Goal: Information Seeking & Learning: Check status

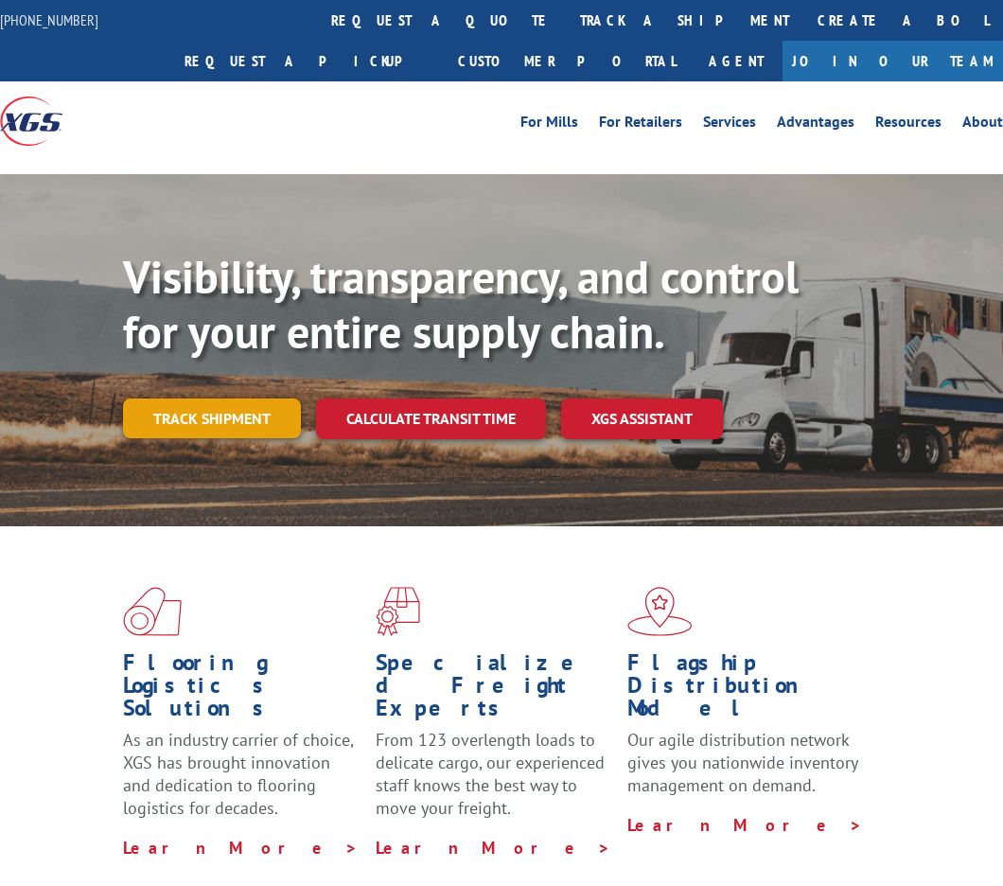
click at [218, 422] on link "Track shipment" at bounding box center [212, 418] width 178 height 40
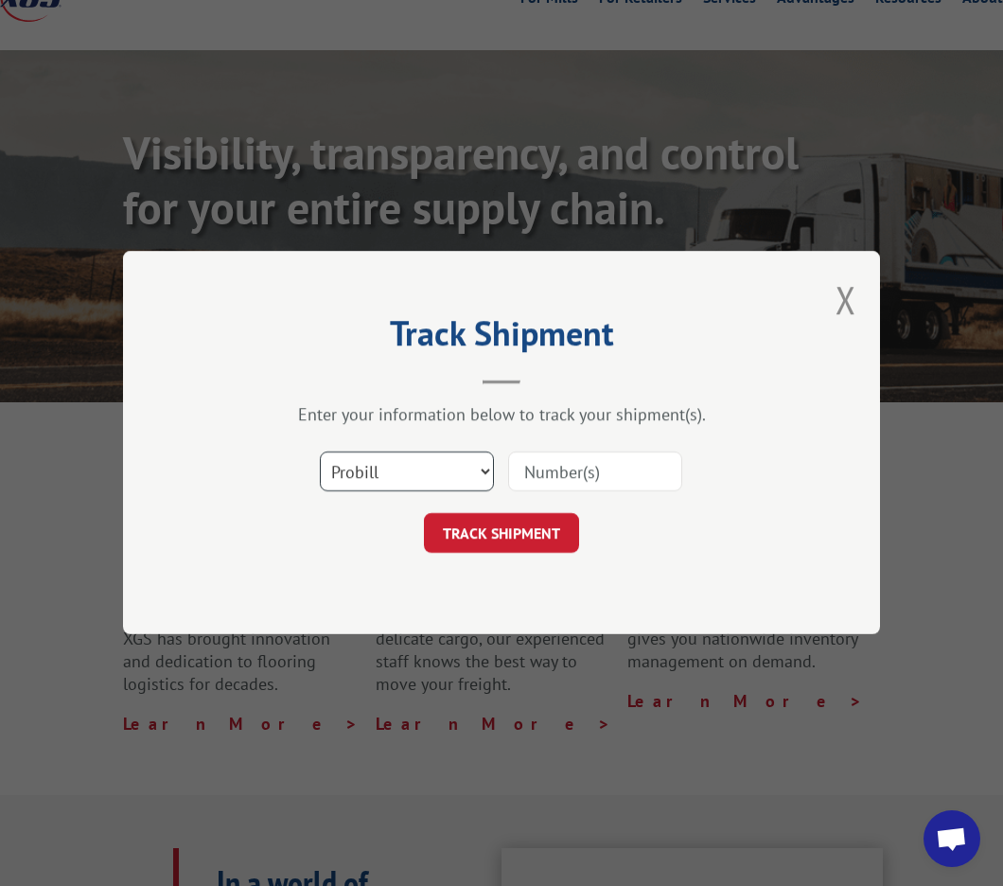
scroll to position [284, 0]
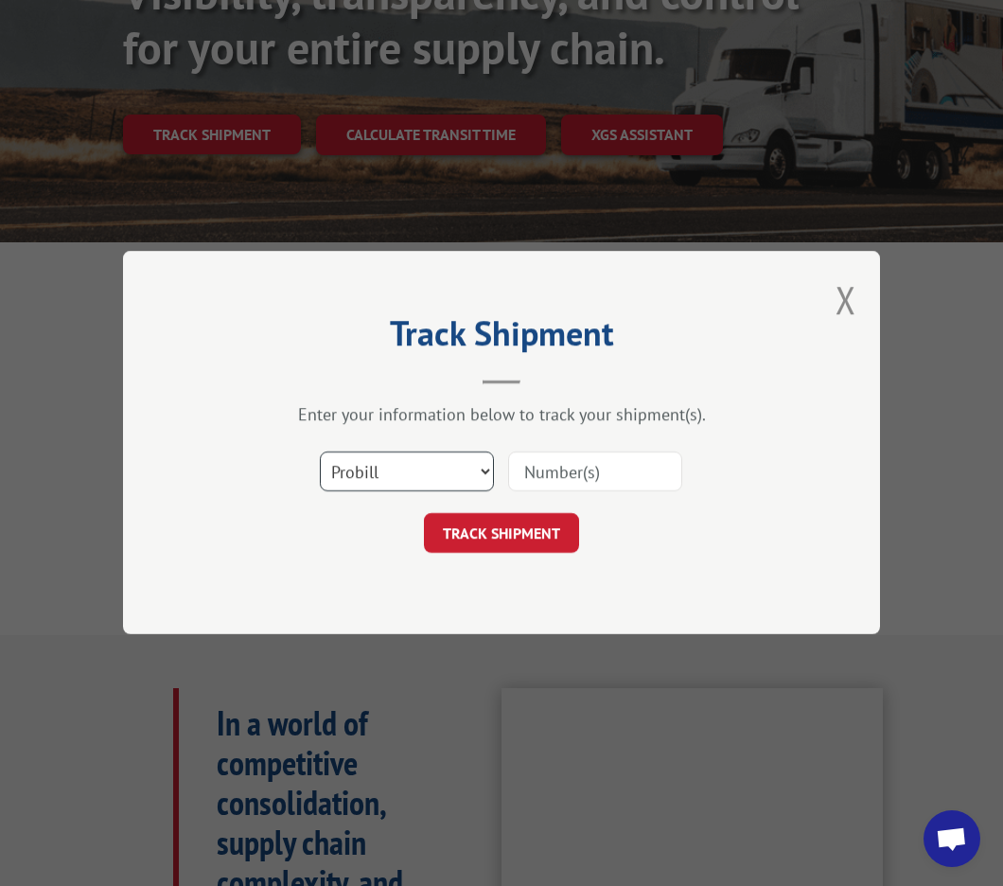
click at [424, 455] on select "Select category... Probill BOL PO" at bounding box center [407, 472] width 174 height 40
click at [416, 463] on select "Select category... Probill BOL PO" at bounding box center [407, 472] width 174 height 40
select select "bol"
click at [320, 452] on select "Select category... Probill BOL PO" at bounding box center [407, 472] width 174 height 40
click at [549, 468] on input at bounding box center [595, 472] width 174 height 40
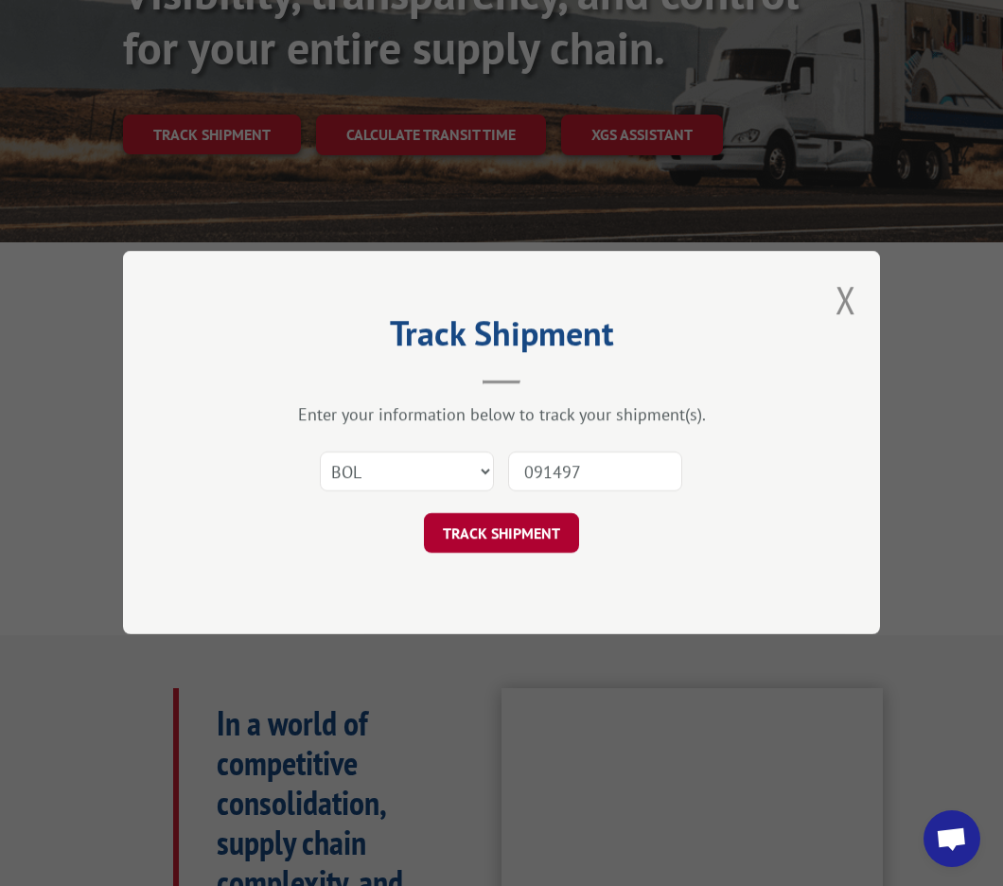
type input "091497"
click at [554, 520] on button "TRACK SHIPMENT" at bounding box center [501, 534] width 155 height 40
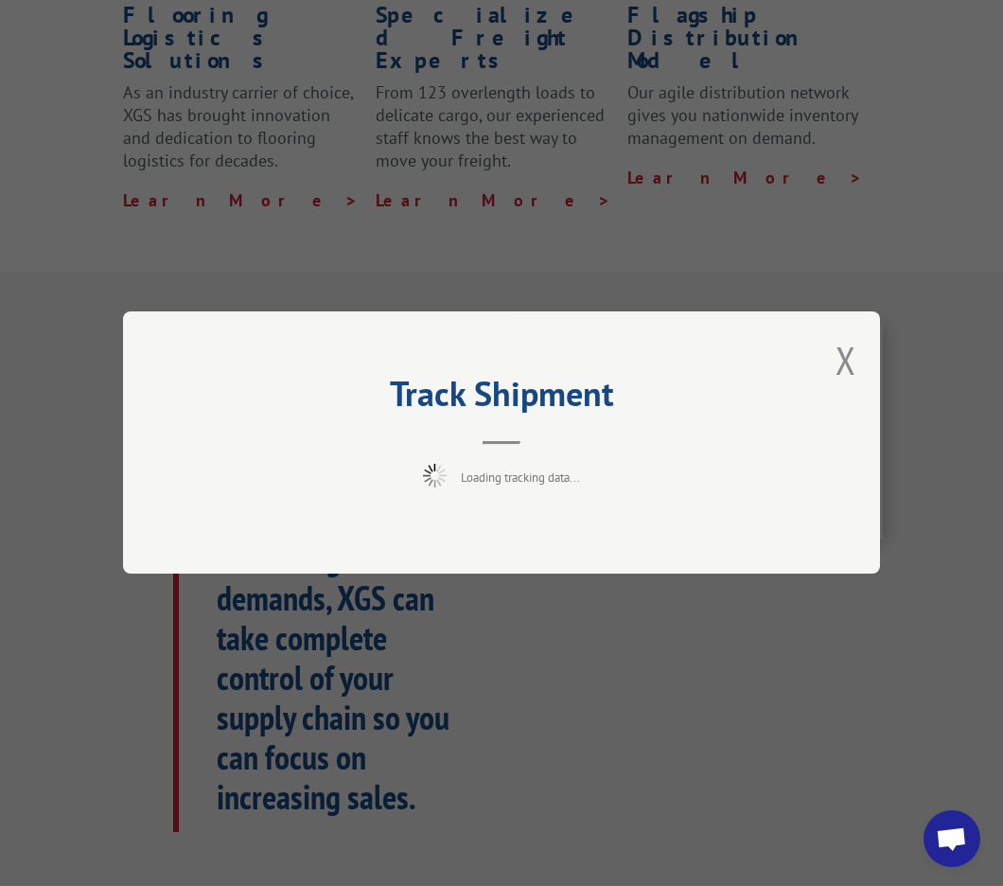
scroll to position [662, 0]
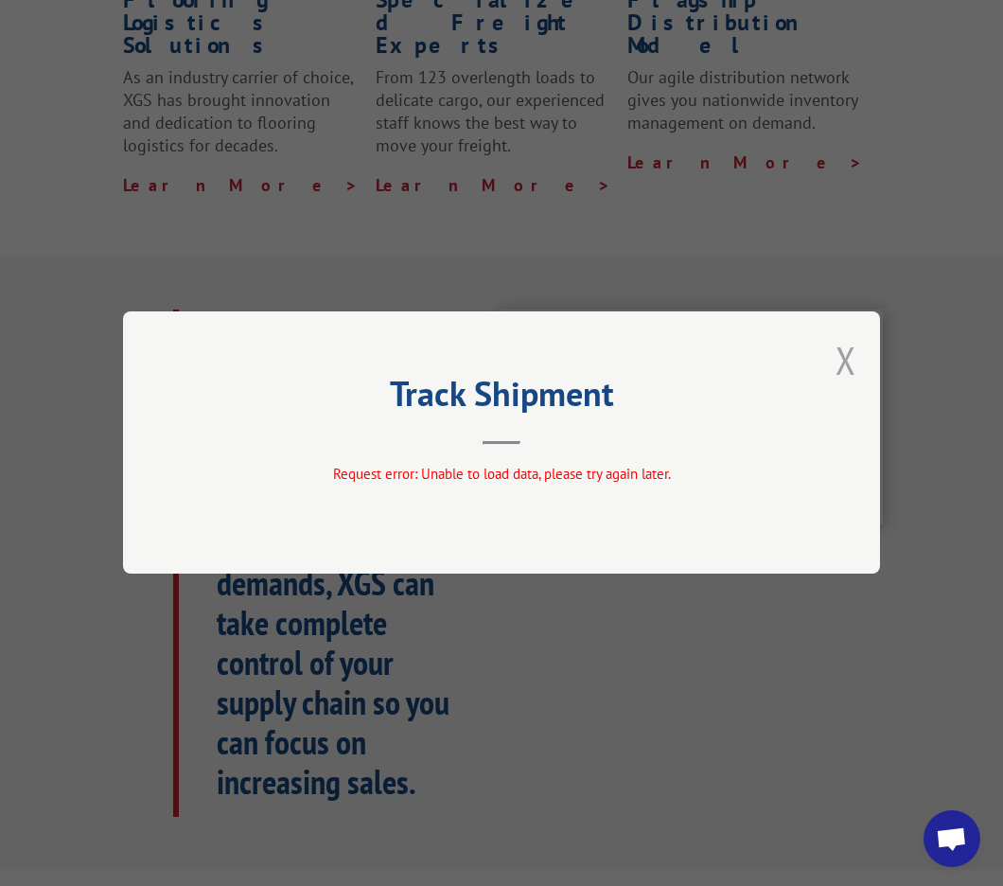
click at [843, 357] on button "Close modal" at bounding box center [846, 360] width 21 height 50
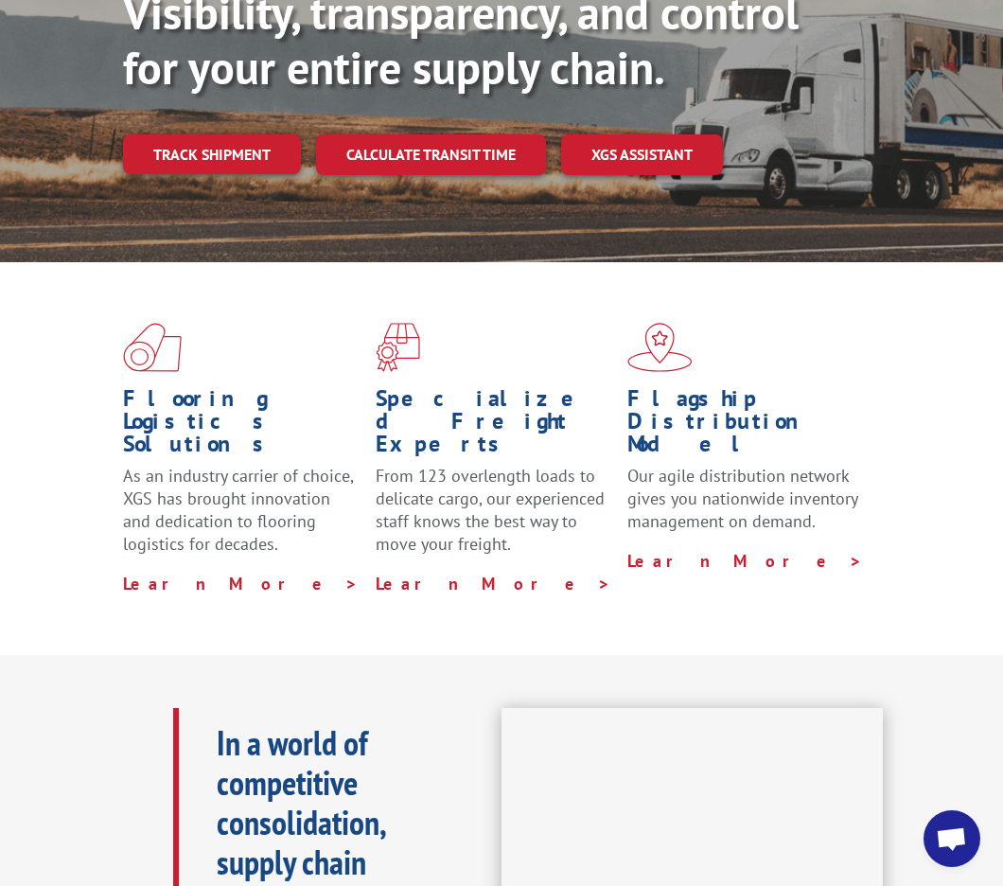
scroll to position [284, 0]
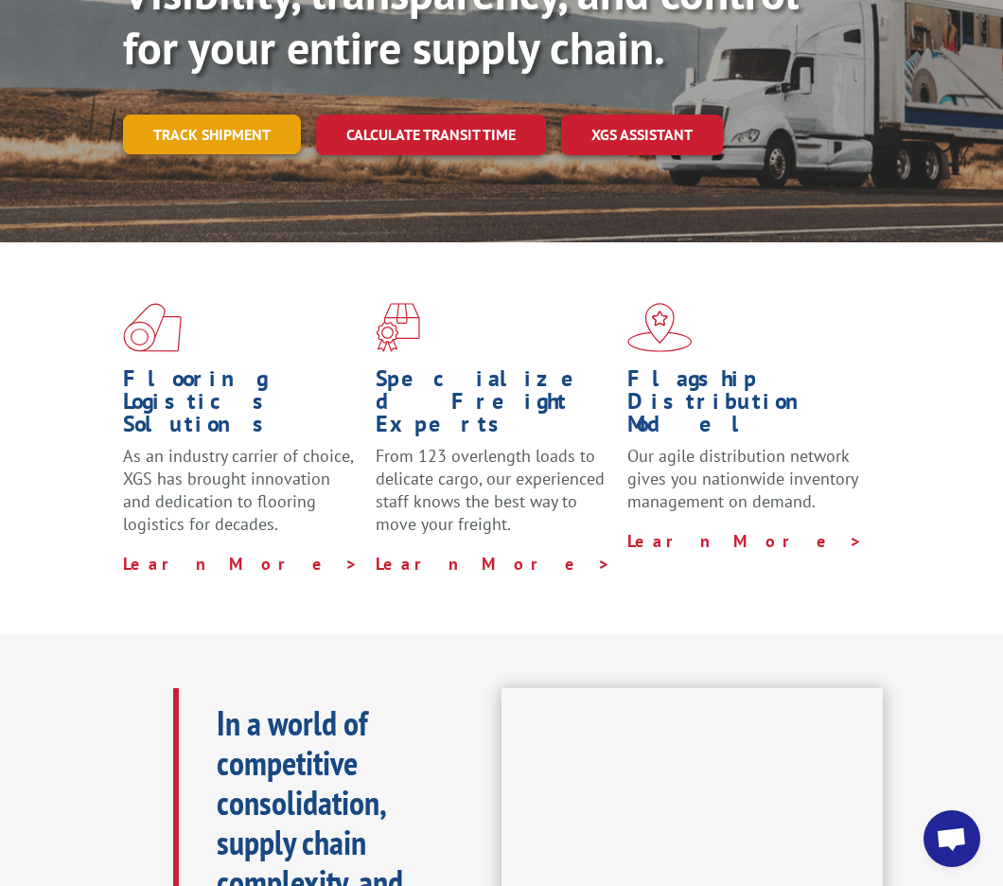
click at [246, 146] on link "Track shipment" at bounding box center [212, 135] width 178 height 40
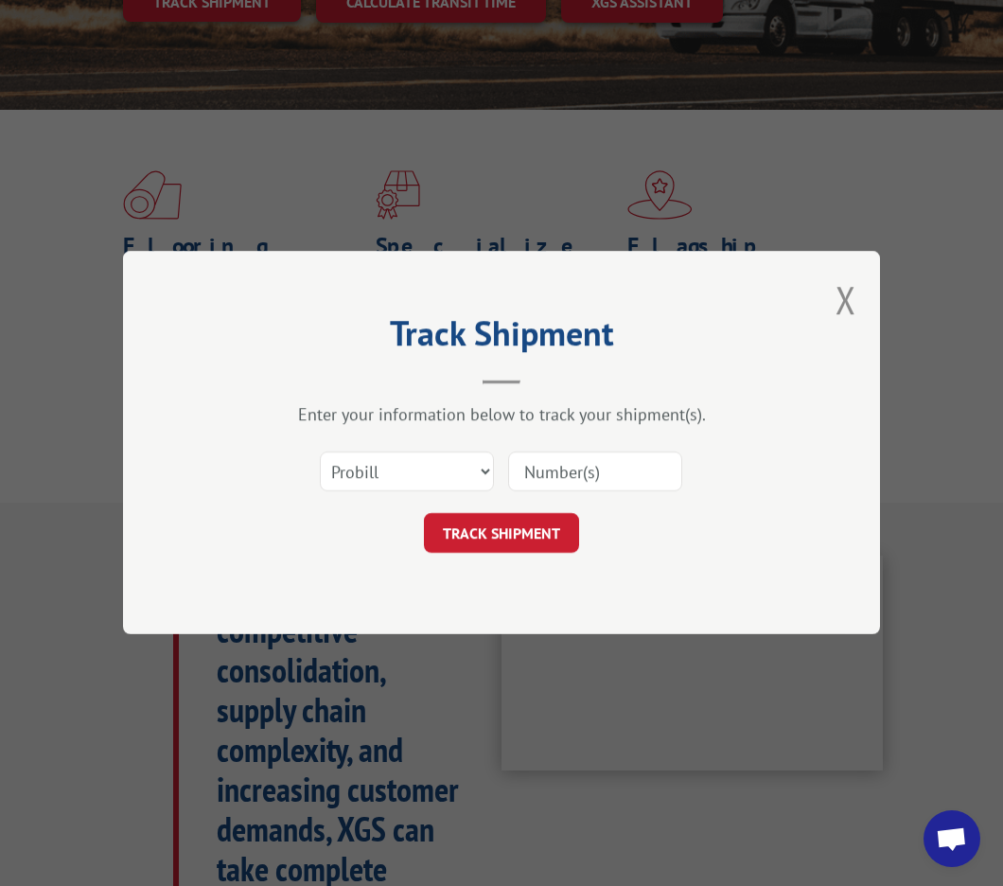
scroll to position [662, 0]
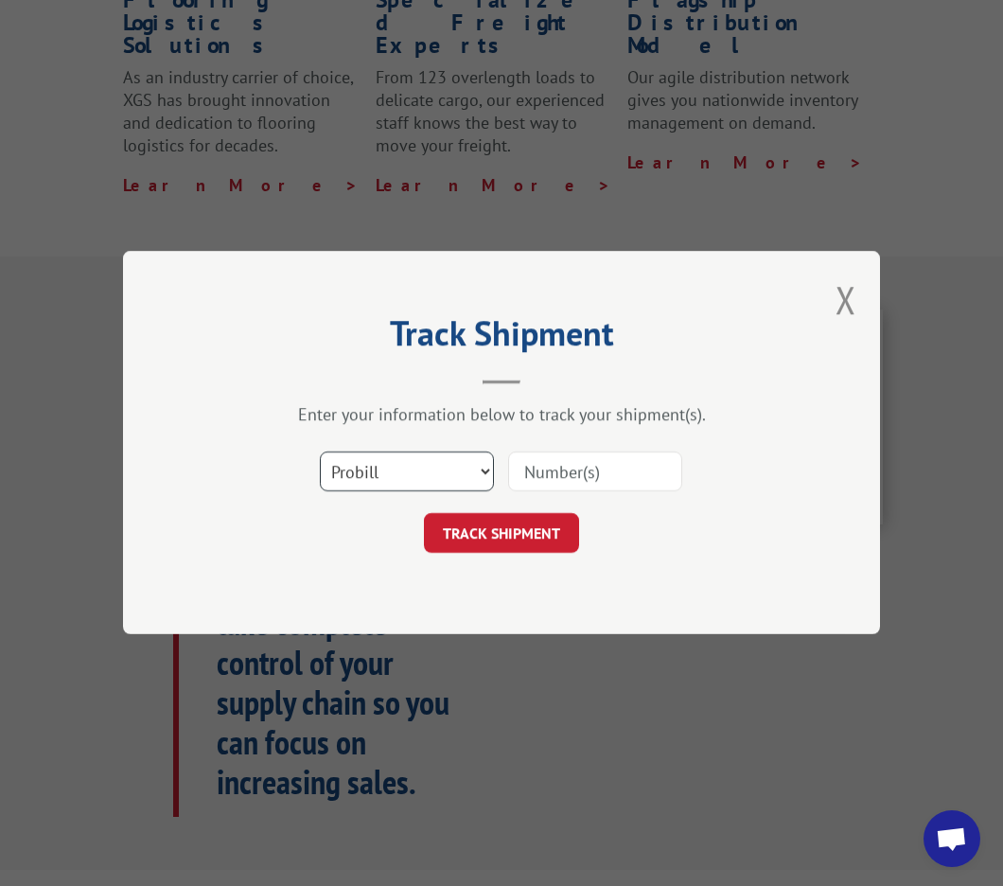
click at [436, 471] on select "Select category... Probill BOL PO" at bounding box center [407, 472] width 174 height 40
click at [393, 468] on select "Select category... Probill BOL PO" at bounding box center [407, 472] width 174 height 40
select select "bol"
click at [320, 452] on select "Select category... Probill BOL PO" at bounding box center [407, 472] width 174 height 40
click at [580, 463] on input at bounding box center [595, 472] width 174 height 40
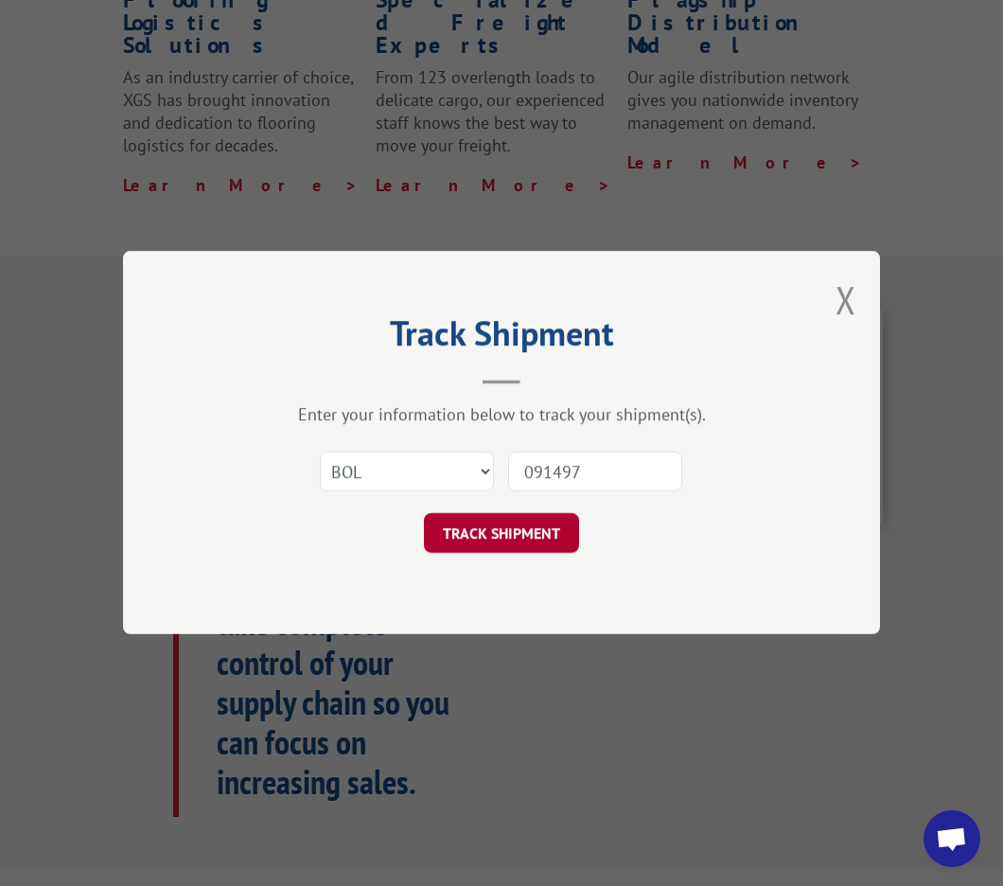
type input "091497"
click at [530, 517] on button "TRACK SHIPMENT" at bounding box center [501, 534] width 155 height 40
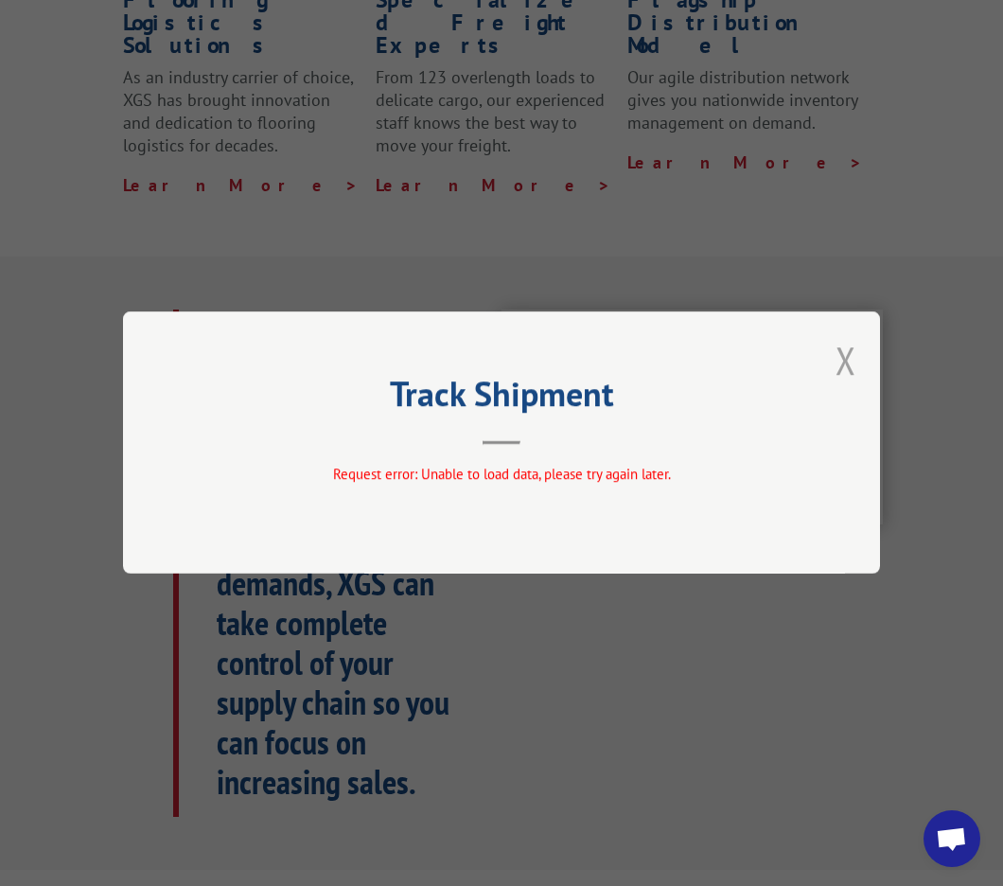
click at [847, 361] on button "Close modal" at bounding box center [846, 360] width 21 height 50
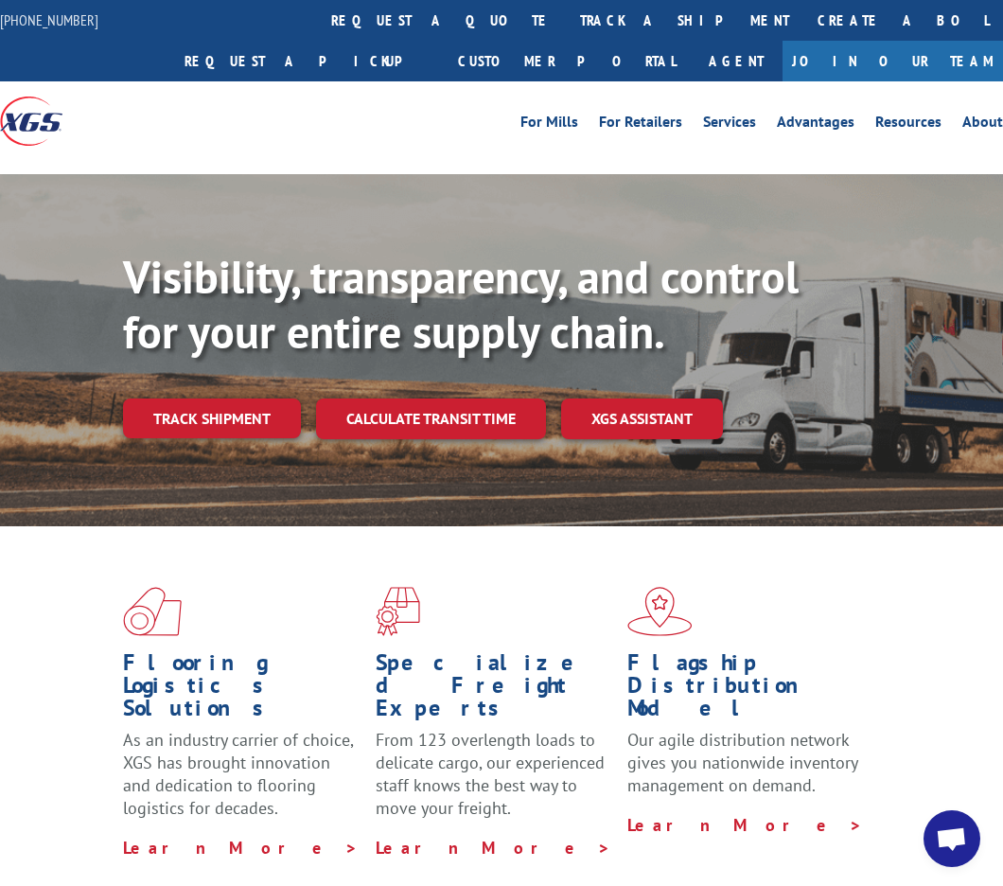
click at [261, 414] on link "Track shipment" at bounding box center [212, 418] width 178 height 40
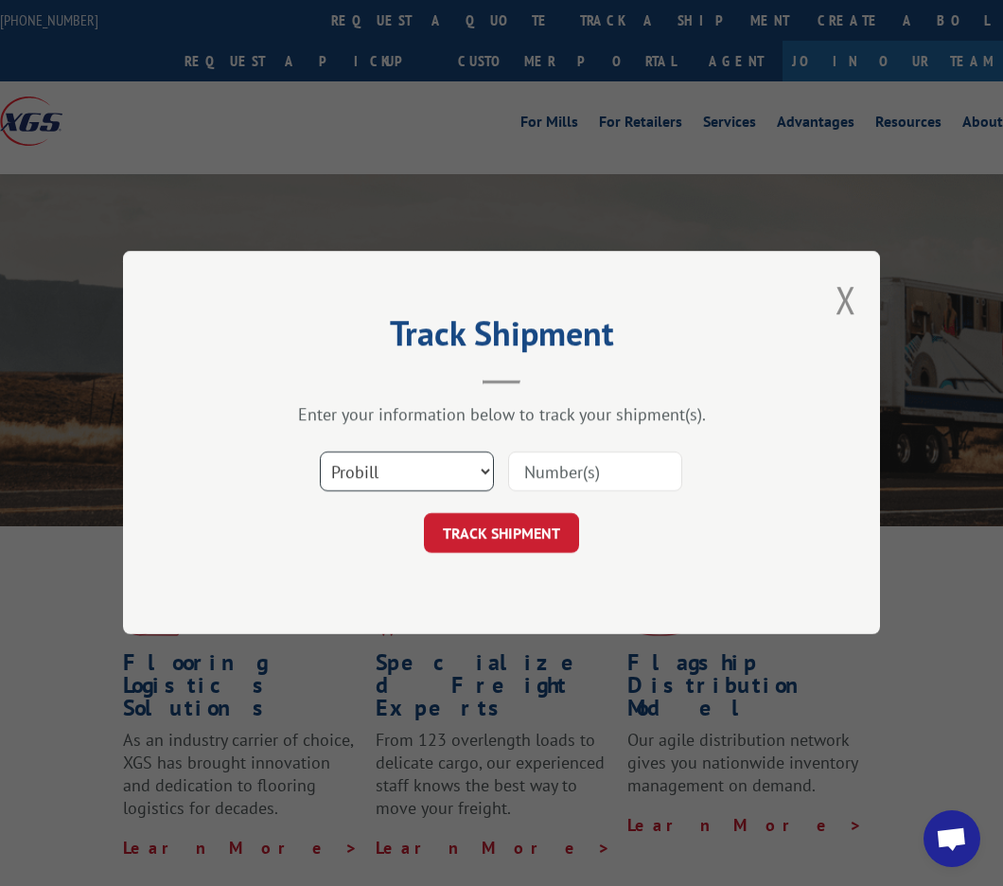
drag, startPoint x: 420, startPoint y: 474, endPoint x: 430, endPoint y: 480, distance: 11.0
click at [420, 474] on select "Select category... Probill BOL PO" at bounding box center [407, 472] width 174 height 40
select select "bol"
click at [320, 452] on select "Select category... Probill BOL PO" at bounding box center [407, 472] width 174 height 40
click at [621, 474] on input at bounding box center [595, 472] width 174 height 40
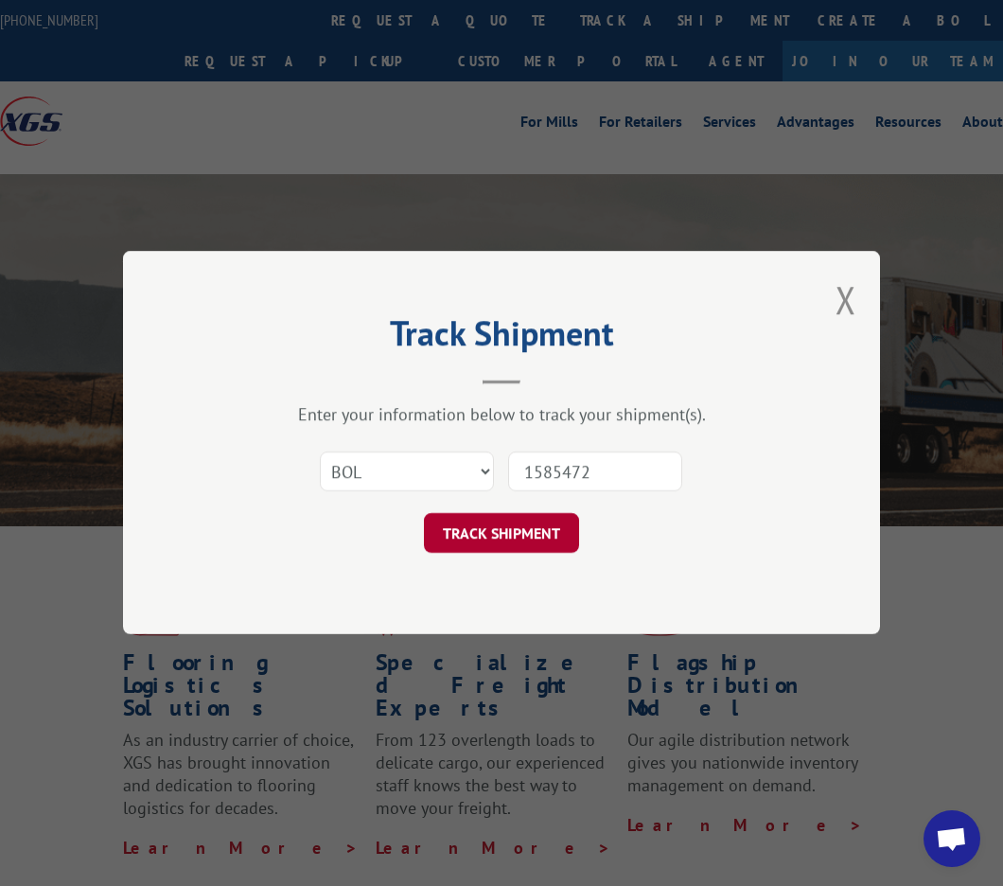
type input "1585472"
click at [513, 545] on button "TRACK SHIPMENT" at bounding box center [501, 534] width 155 height 40
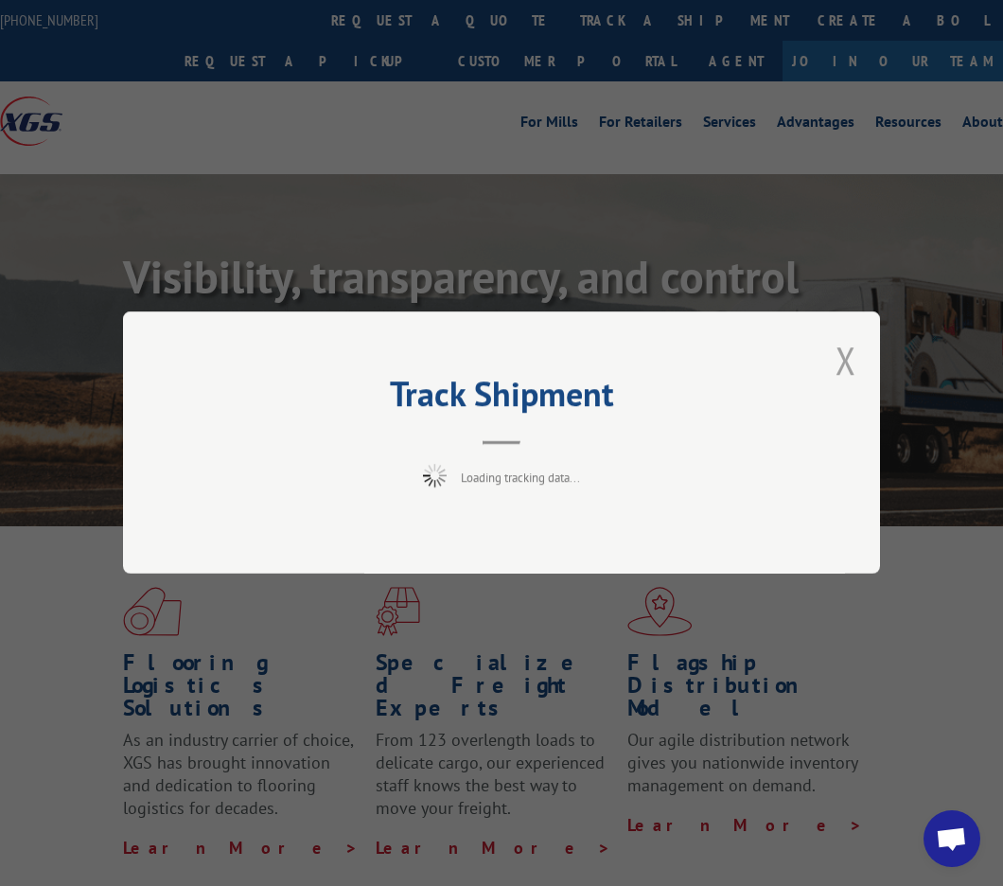
click at [849, 368] on button "Close modal" at bounding box center [846, 360] width 21 height 50
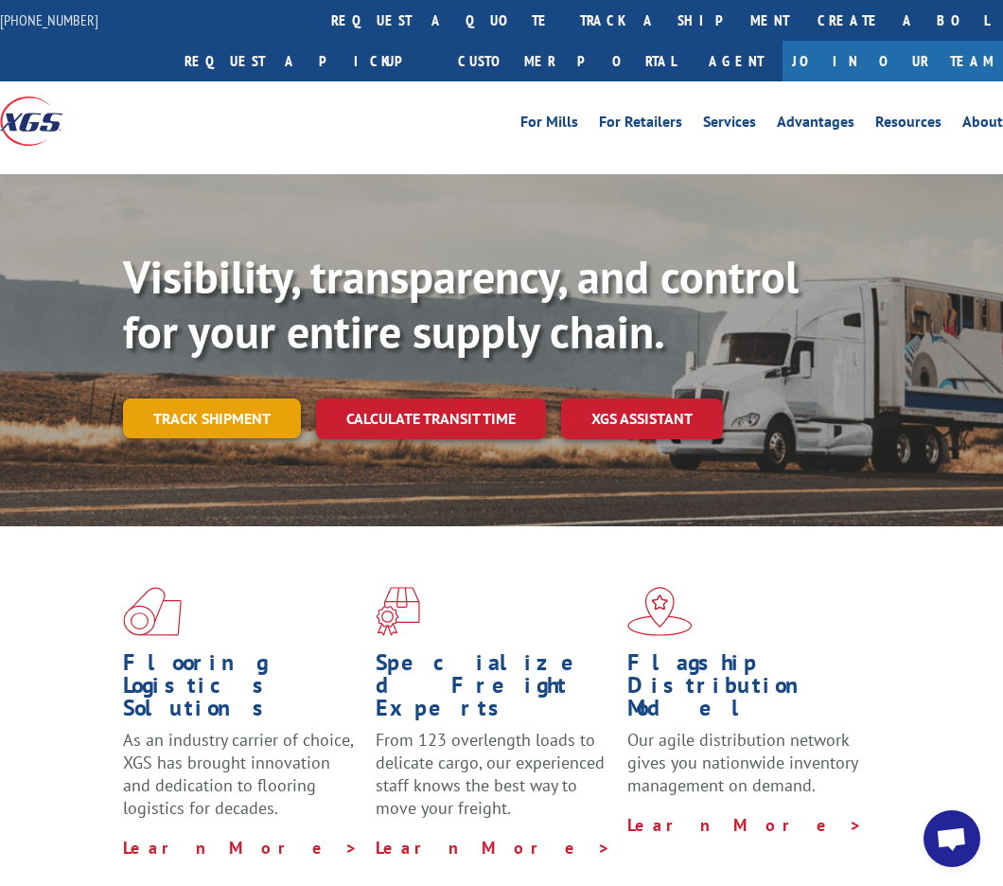
click at [169, 415] on link "Track shipment" at bounding box center [212, 418] width 178 height 40
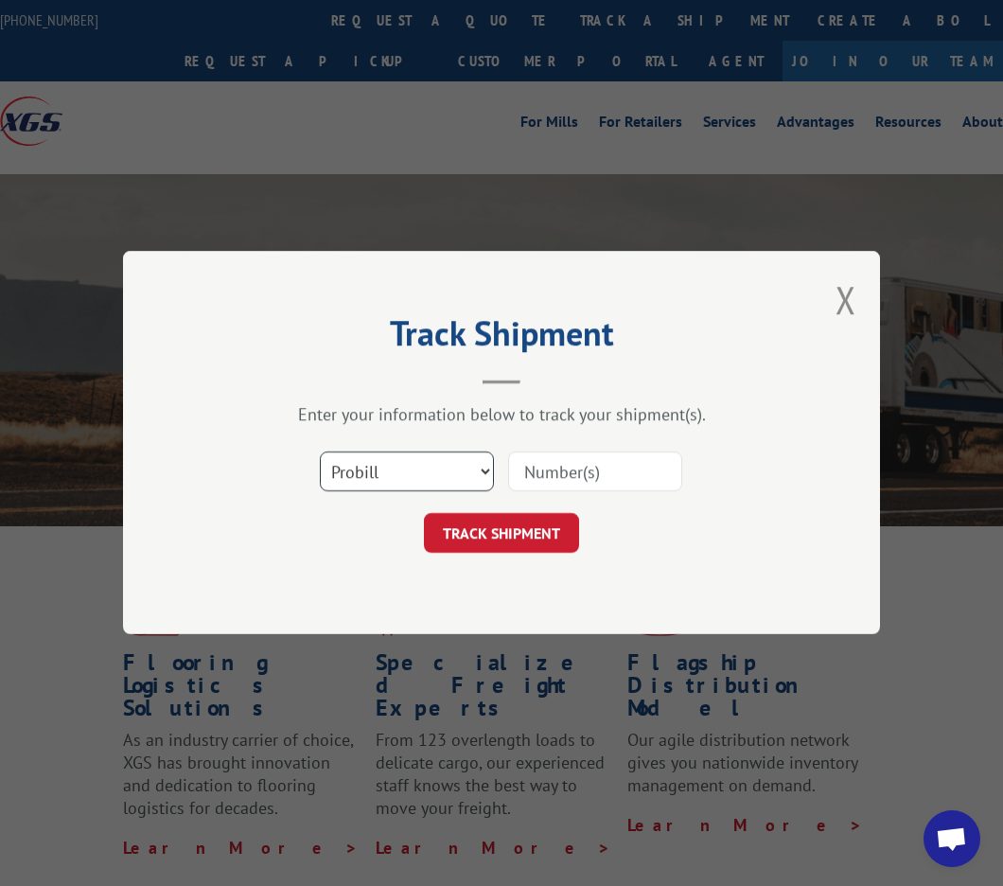
drag, startPoint x: 444, startPoint y: 467, endPoint x: 421, endPoint y: 491, distance: 32.8
click at [444, 467] on select "Select category... Probill BOL PO" at bounding box center [407, 472] width 174 height 40
select select "bol"
click at [320, 452] on select "Select category... Probill BOL PO" at bounding box center [407, 472] width 174 height 40
click at [567, 471] on input at bounding box center [595, 472] width 174 height 40
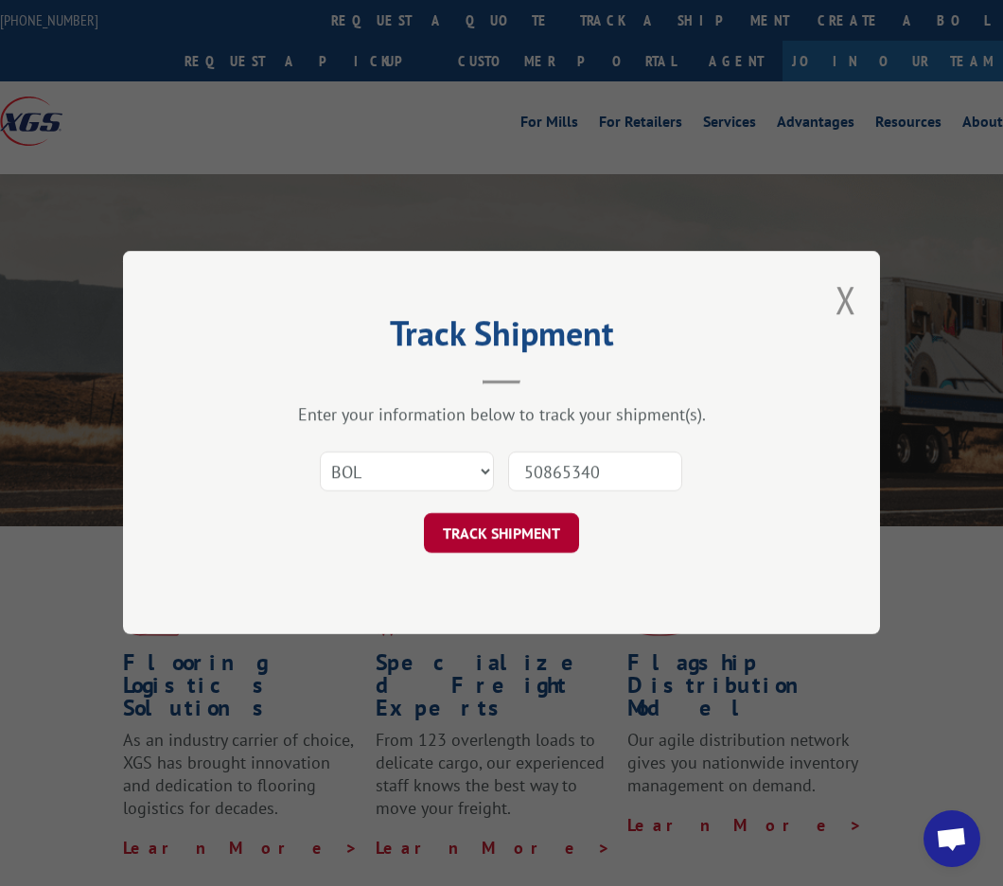
type input "50865340"
click at [555, 525] on button "TRACK SHIPMENT" at bounding box center [501, 534] width 155 height 40
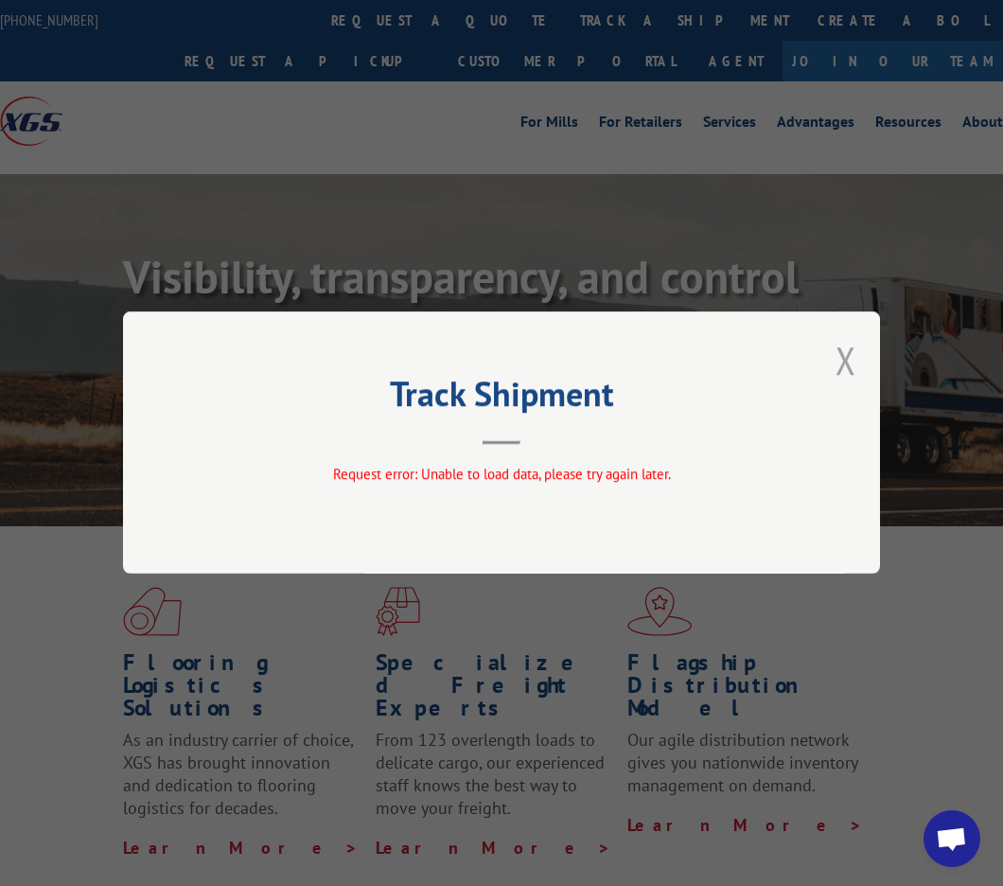
click at [842, 357] on button "Close modal" at bounding box center [846, 360] width 21 height 50
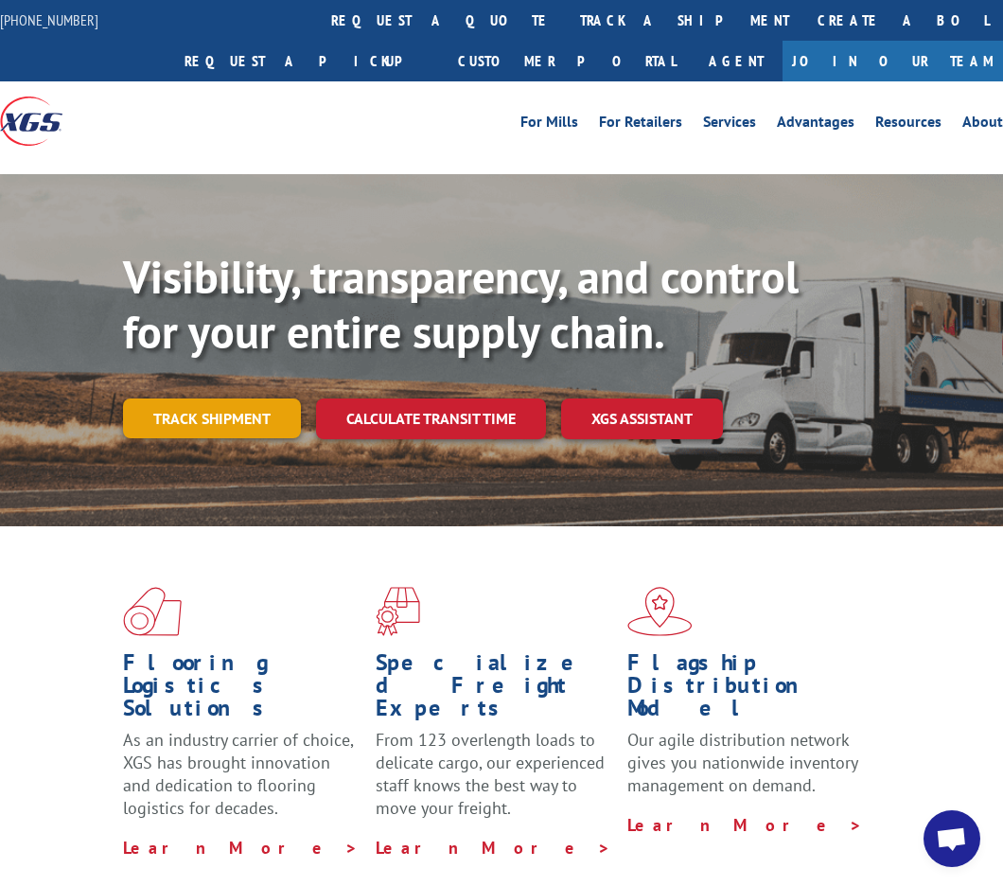
click at [258, 425] on link "Track shipment" at bounding box center [212, 418] width 178 height 40
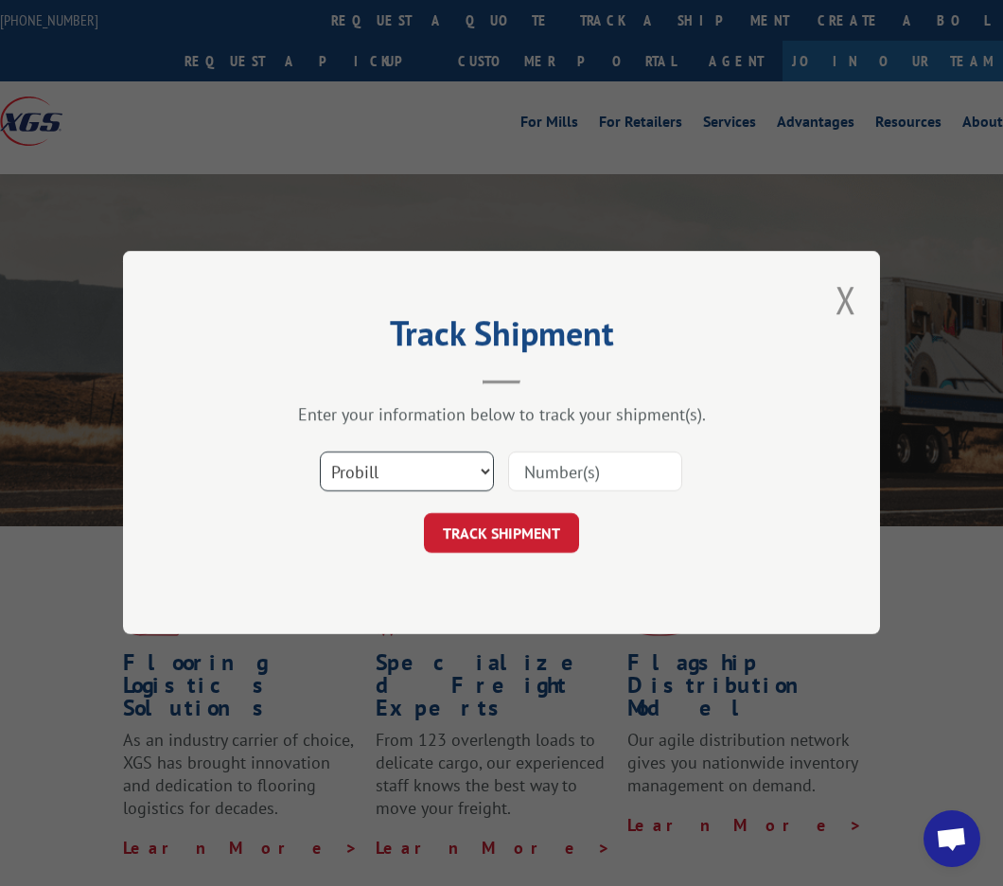
click at [433, 477] on select "Select category... Probill BOL PO" at bounding box center [407, 472] width 174 height 40
click at [320, 452] on select "Select category... Probill BOL PO" at bounding box center [407, 472] width 174 height 40
click at [409, 478] on select "Select category... Probill BOL PO" at bounding box center [407, 472] width 174 height 40
select select "bol"
click at [320, 452] on select "Select category... Probill BOL PO" at bounding box center [407, 472] width 174 height 40
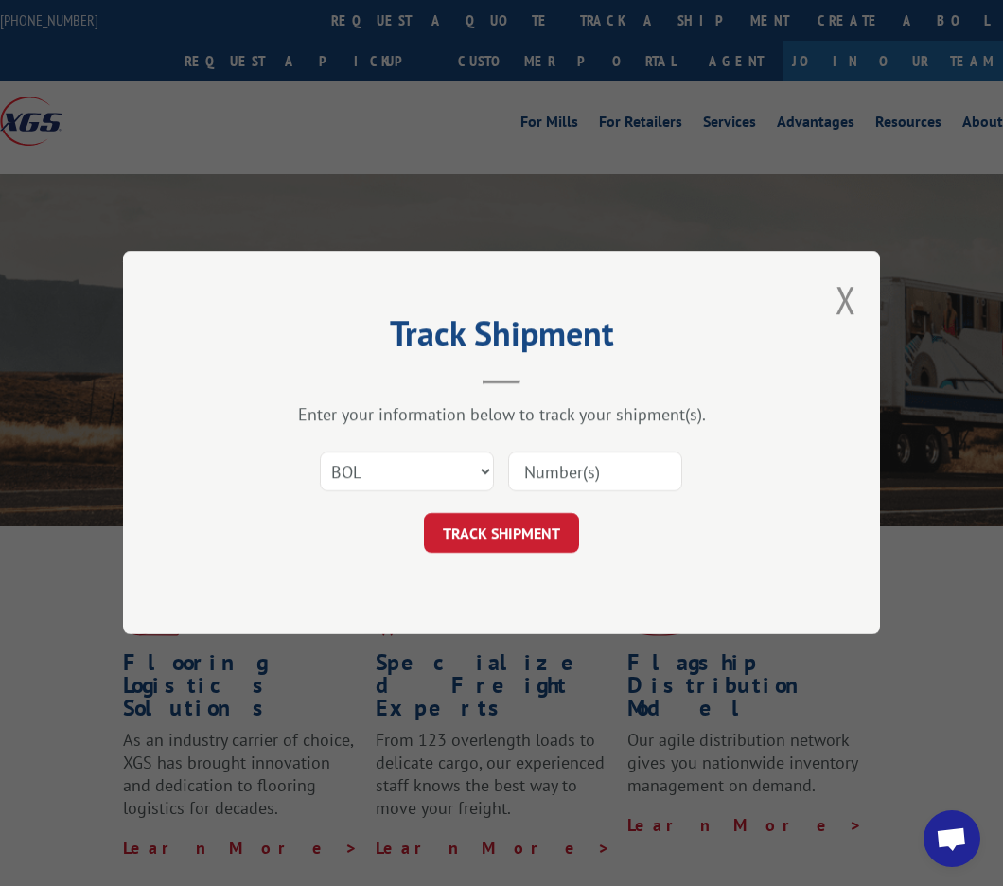
click at [590, 475] on input at bounding box center [595, 472] width 174 height 40
type input "50865340"
click at [513, 525] on button "TRACK SHIPMENT" at bounding box center [501, 534] width 155 height 40
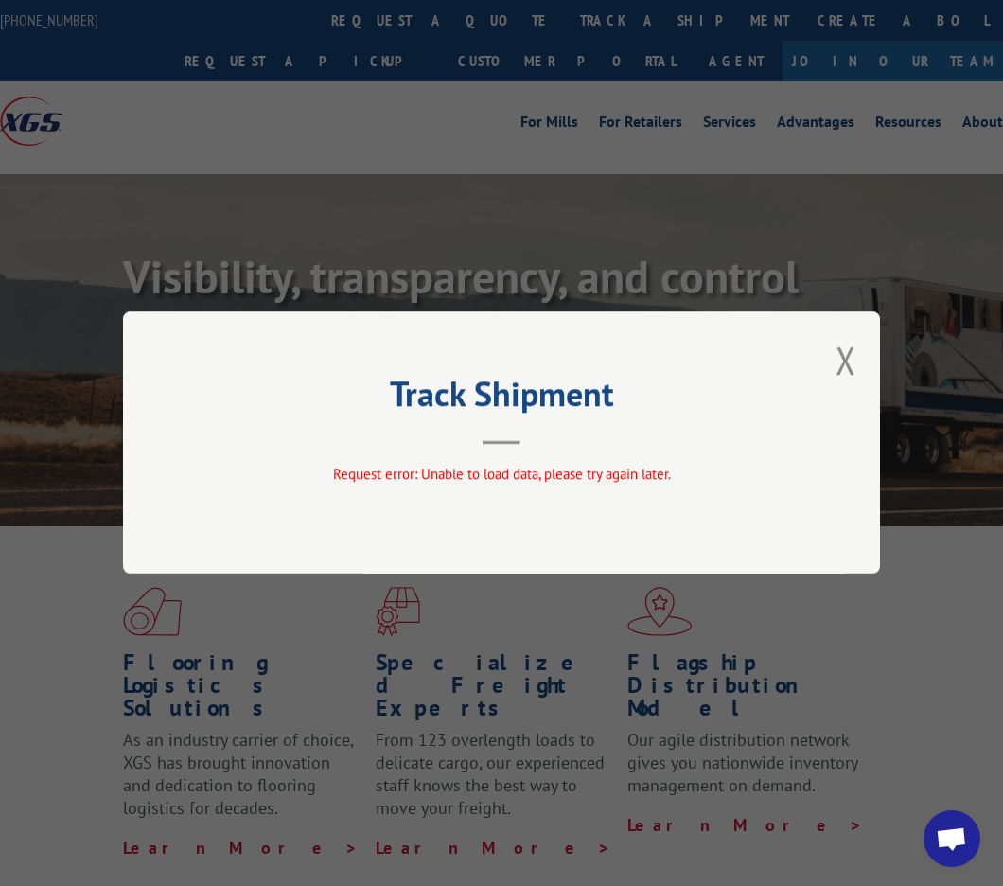
click at [860, 353] on div "Track Shipment Request error: Unable to load data, please try again later." at bounding box center [501, 442] width 757 height 262
drag, startPoint x: 850, startPoint y: 363, endPoint x: 853, endPoint y: 352, distance: 11.7
click at [850, 364] on button "Close modal" at bounding box center [846, 360] width 21 height 50
